Goal: Task Accomplishment & Management: Manage account settings

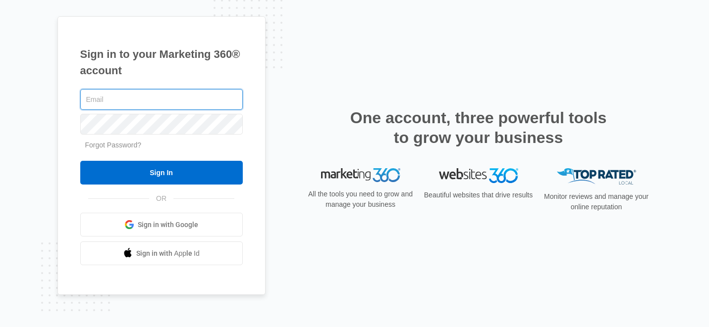
type input "[EMAIL_ADDRESS][DOMAIN_NAME]"
click at [149, 105] on input "[EMAIL_ADDRESS][DOMAIN_NAME]" at bounding box center [161, 99] width 162 height 21
click at [121, 96] on input "[EMAIL_ADDRESS][DOMAIN_NAME]" at bounding box center [161, 99] width 162 height 21
type input "info@kwmentalhealth.com"
click at [181, 98] on input "info@kwmentalhealth.com" at bounding box center [161, 99] width 162 height 21
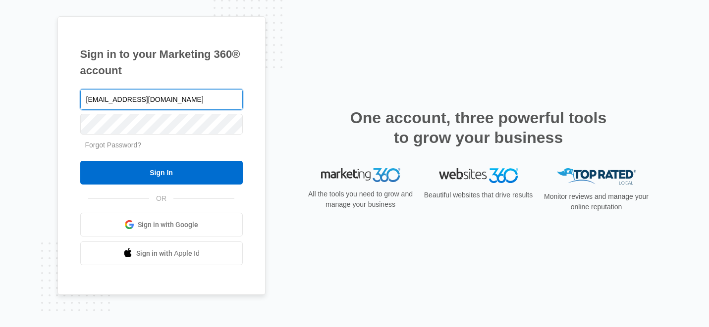
click at [211, 94] on input "info@kwmentalhealth.com" at bounding box center [161, 99] width 162 height 21
